Goal: Check status

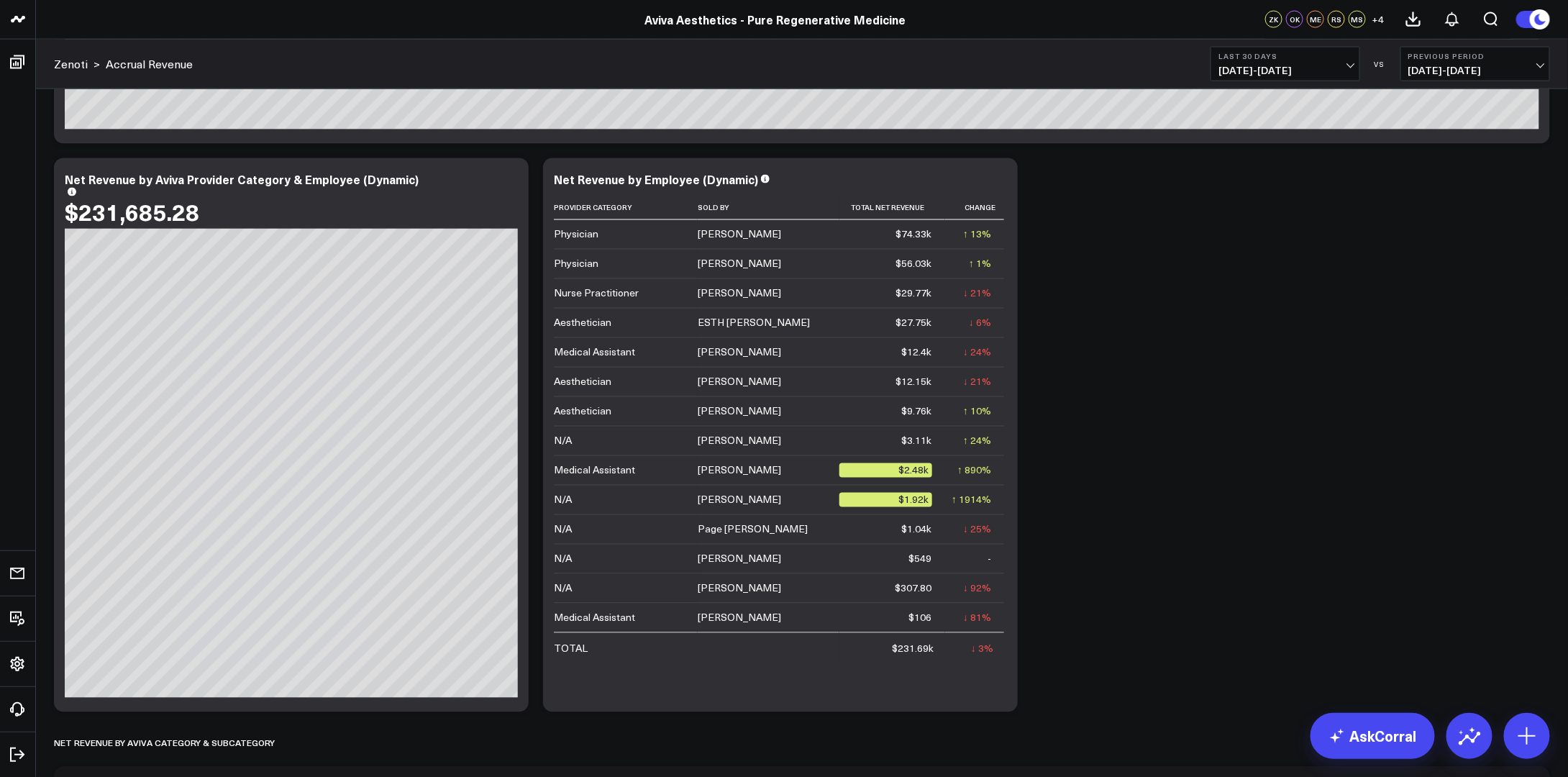
scroll to position [1222, 0]
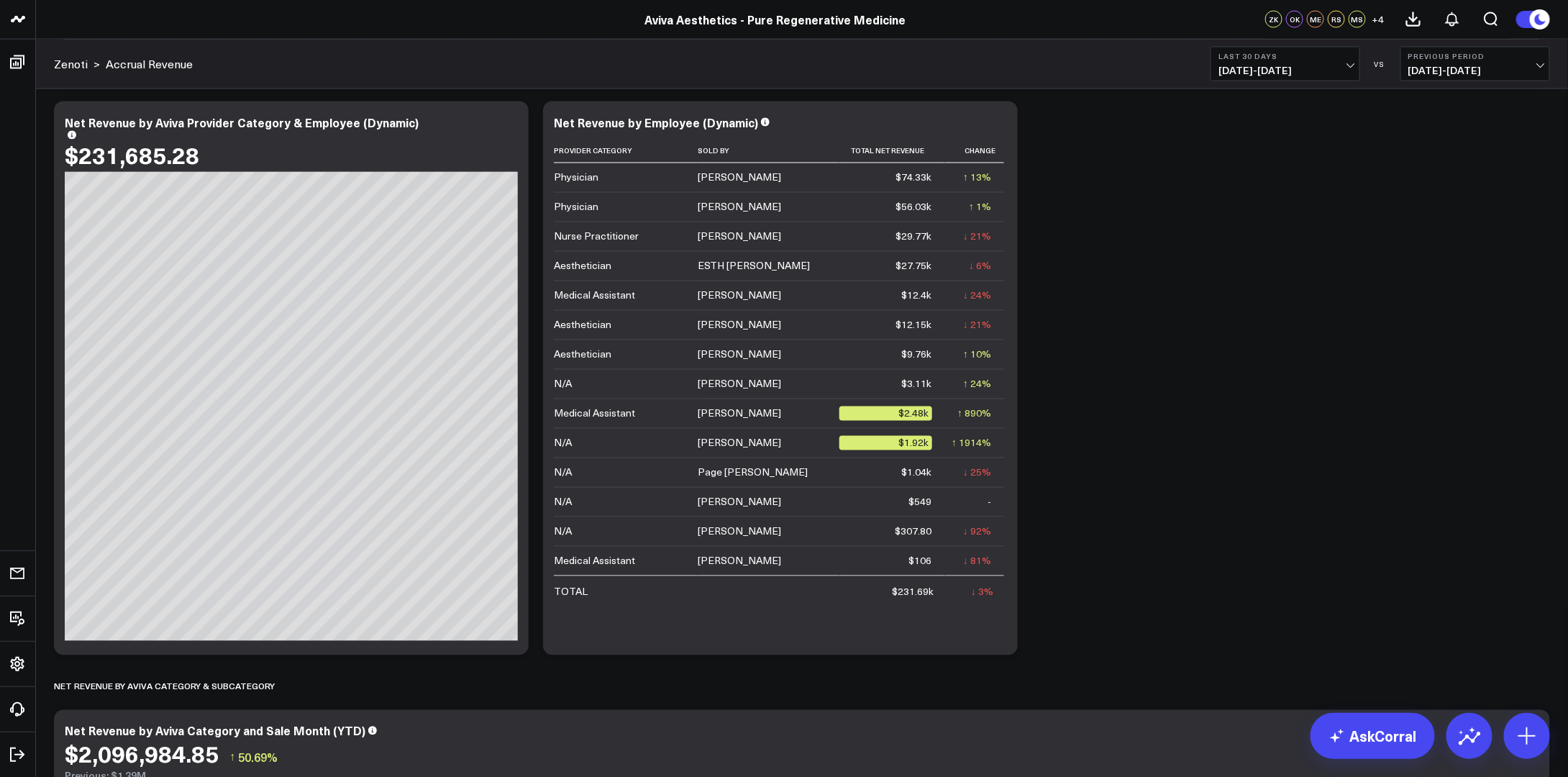
click at [1308, 67] on span "[DATE] - [DATE]" at bounding box center [1285, 71] width 134 height 12
click at [1288, 371] on link "MTD" at bounding box center [1285, 376] width 148 height 28
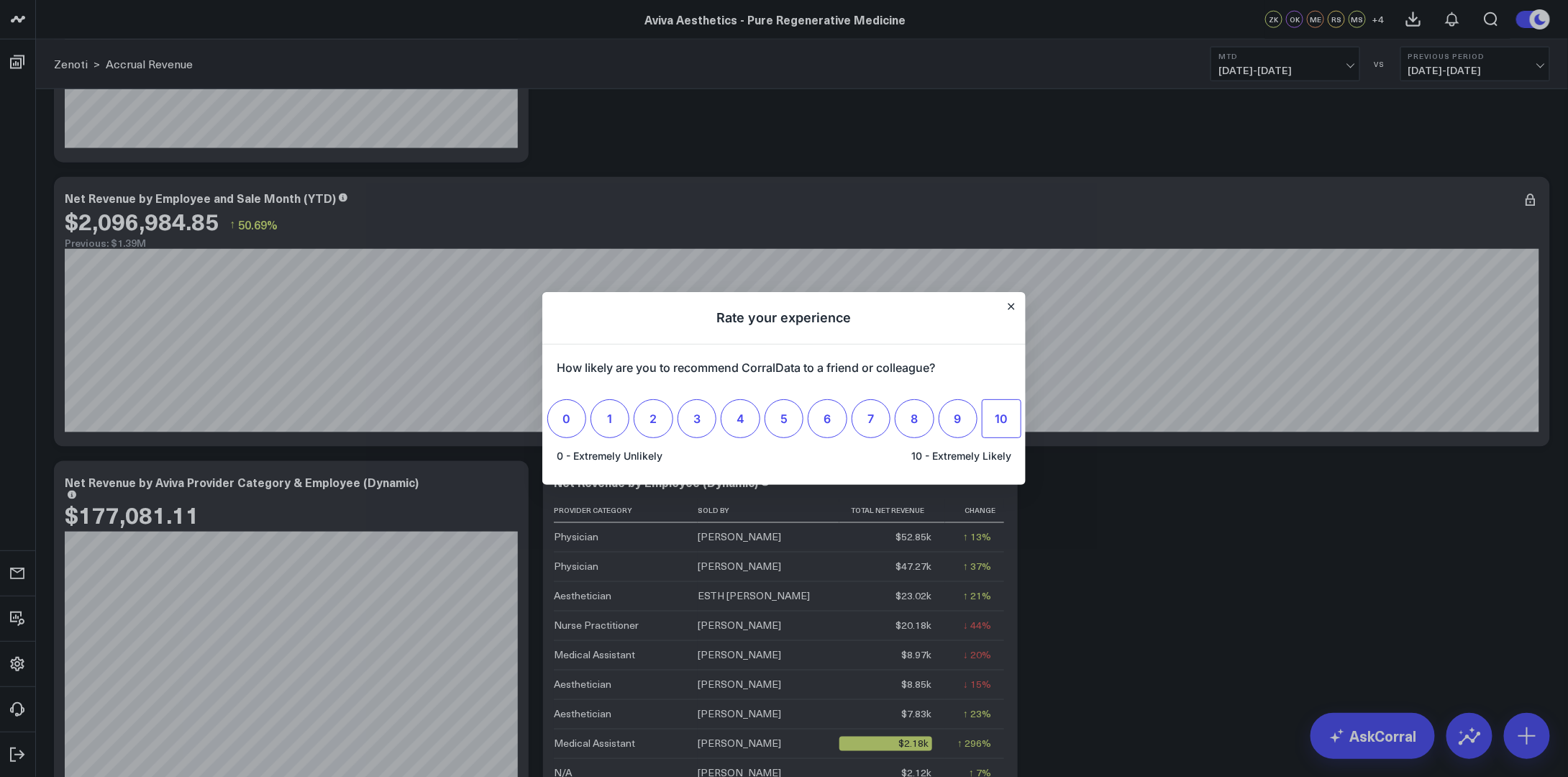
click at [1003, 411] on span "10" at bounding box center [1001, 418] width 13 height 14
click at [1001, 418] on input "10" at bounding box center [1001, 418] width 0 height 0
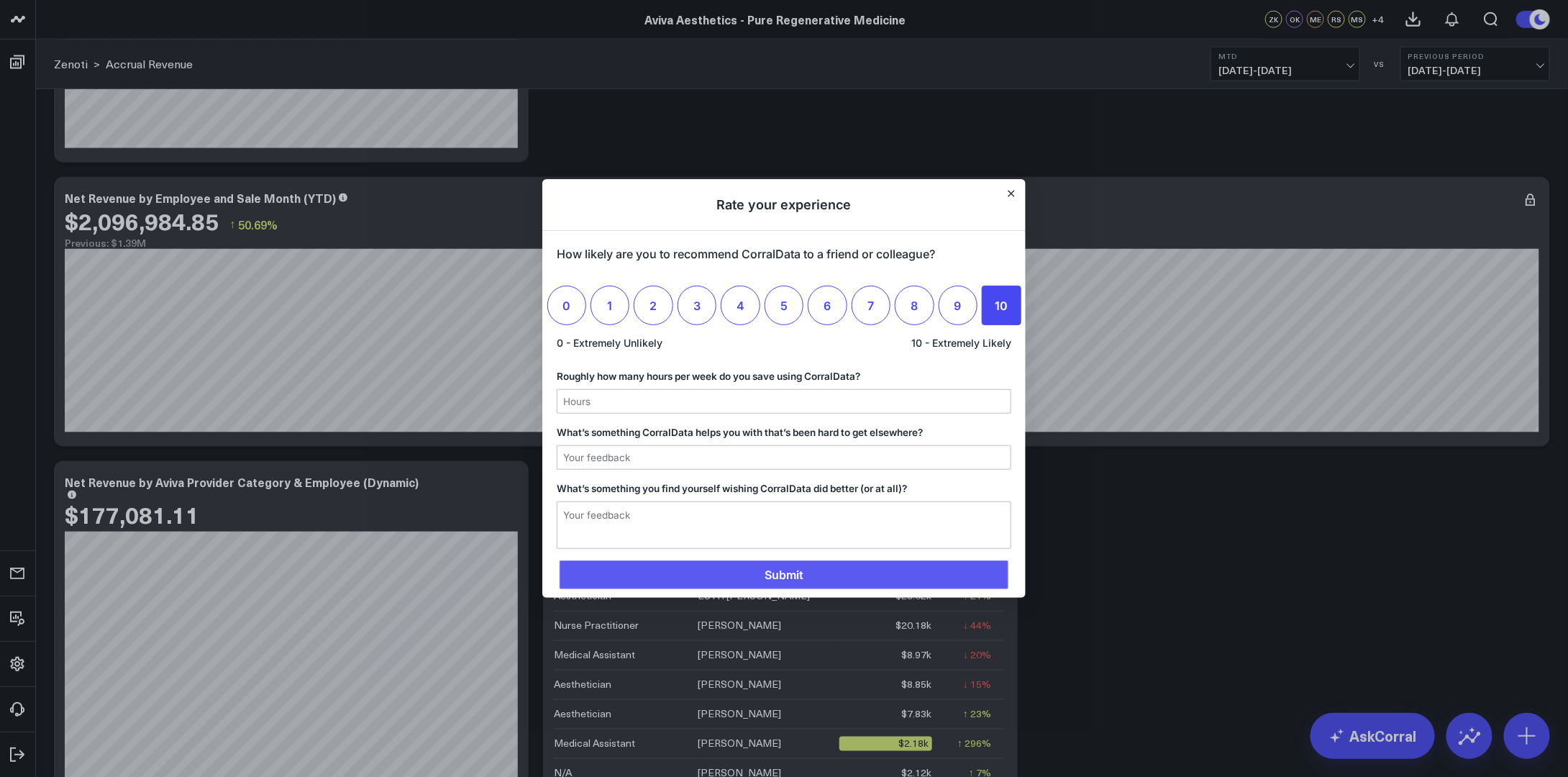
click at [951, 574] on span "Submit" at bounding box center [784, 574] width 449 height 29
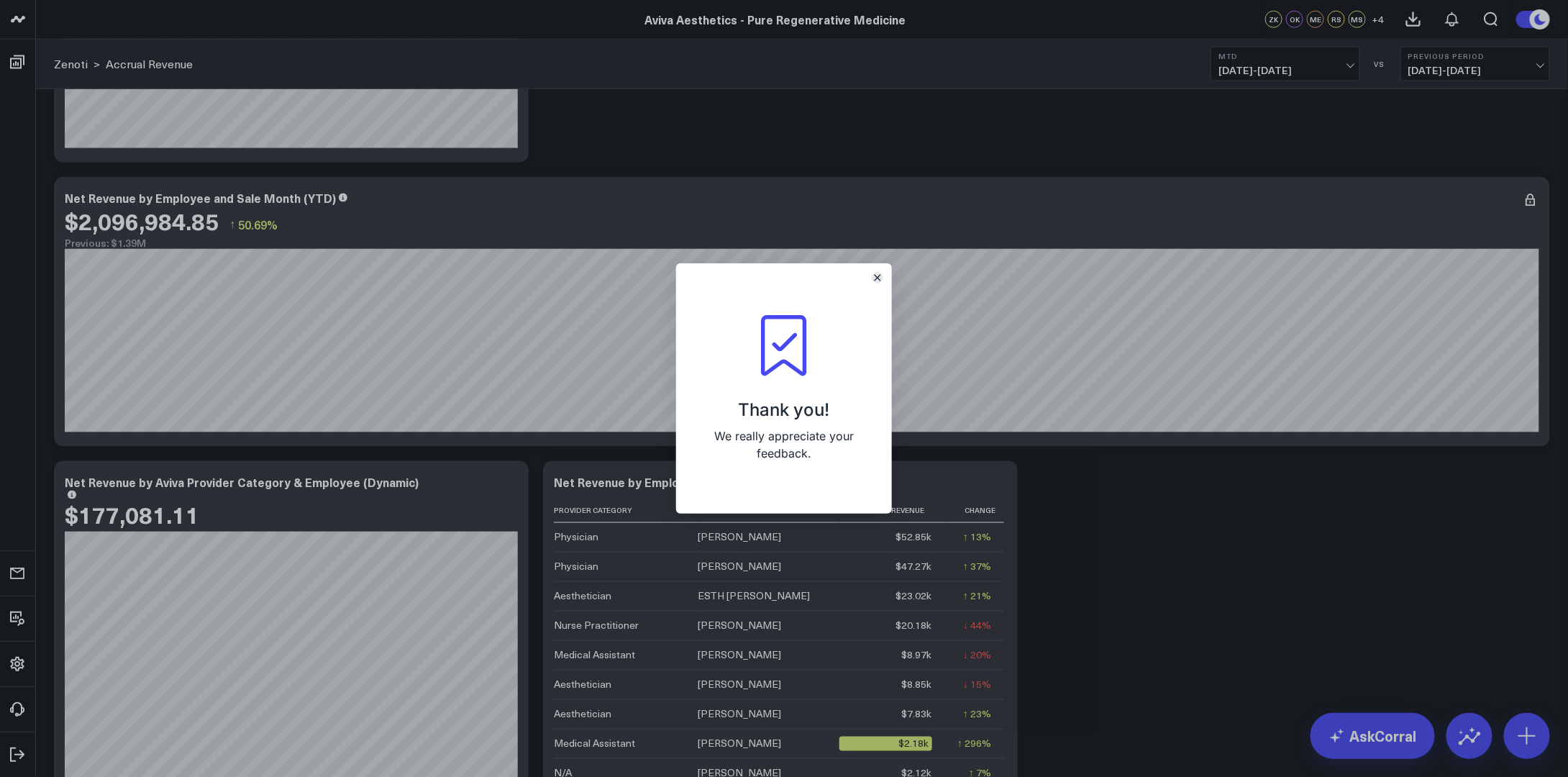
click at [878, 278] on icon "Close" at bounding box center [877, 277] width 6 height 6
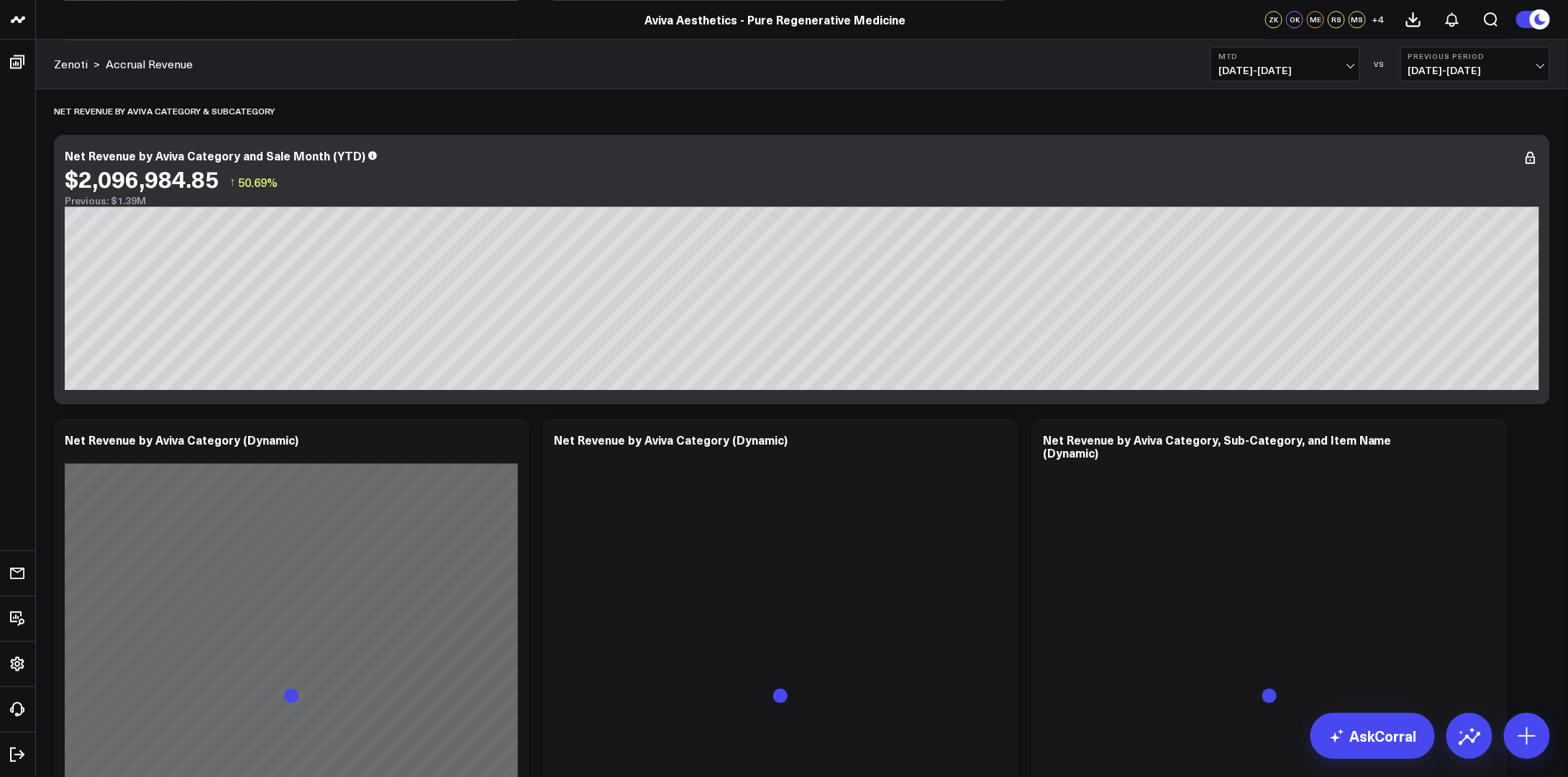
scroll to position [2013, 0]
